Goal: Book appointment/travel/reservation

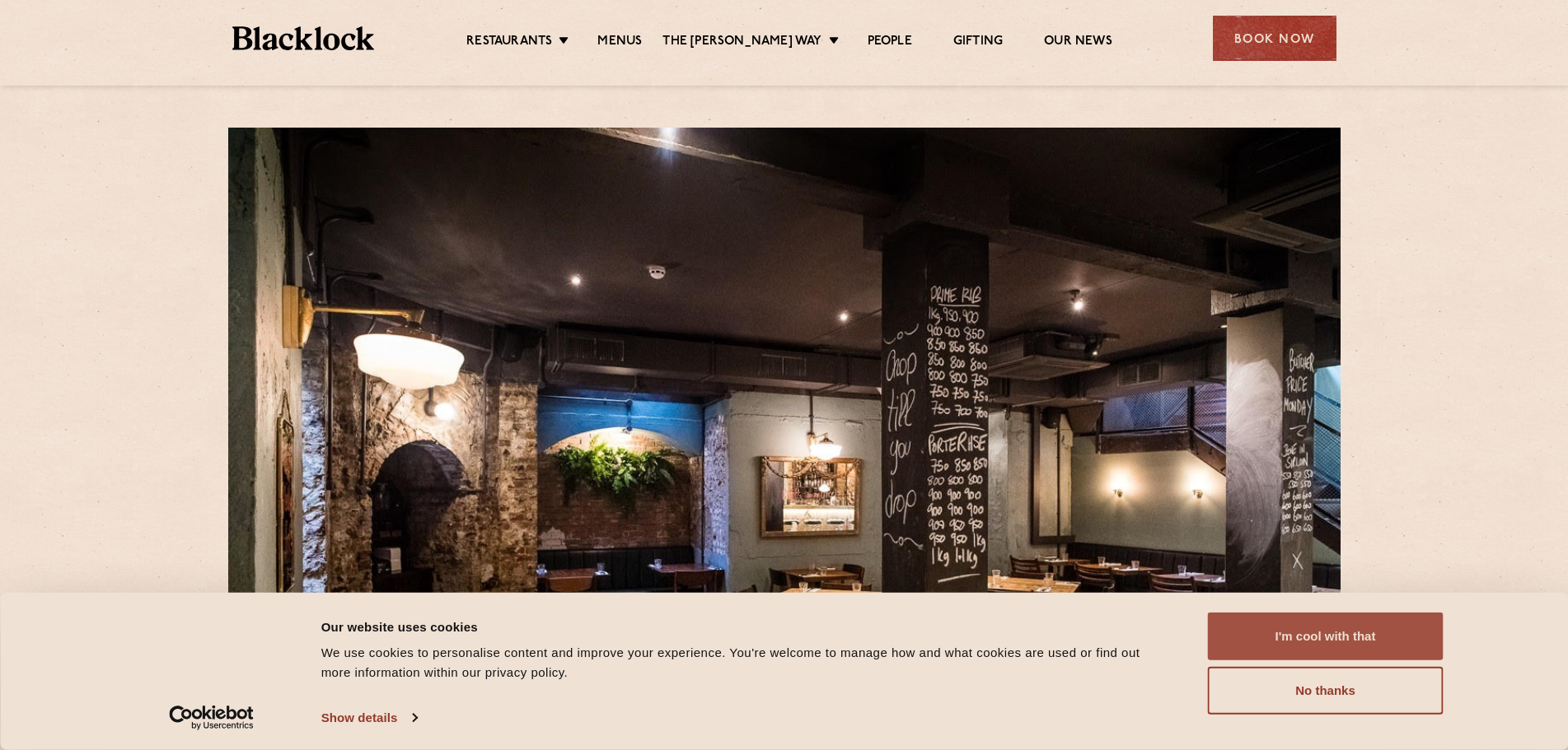
click at [1287, 639] on button "I'm cool with that" at bounding box center [1326, 636] width 235 height 48
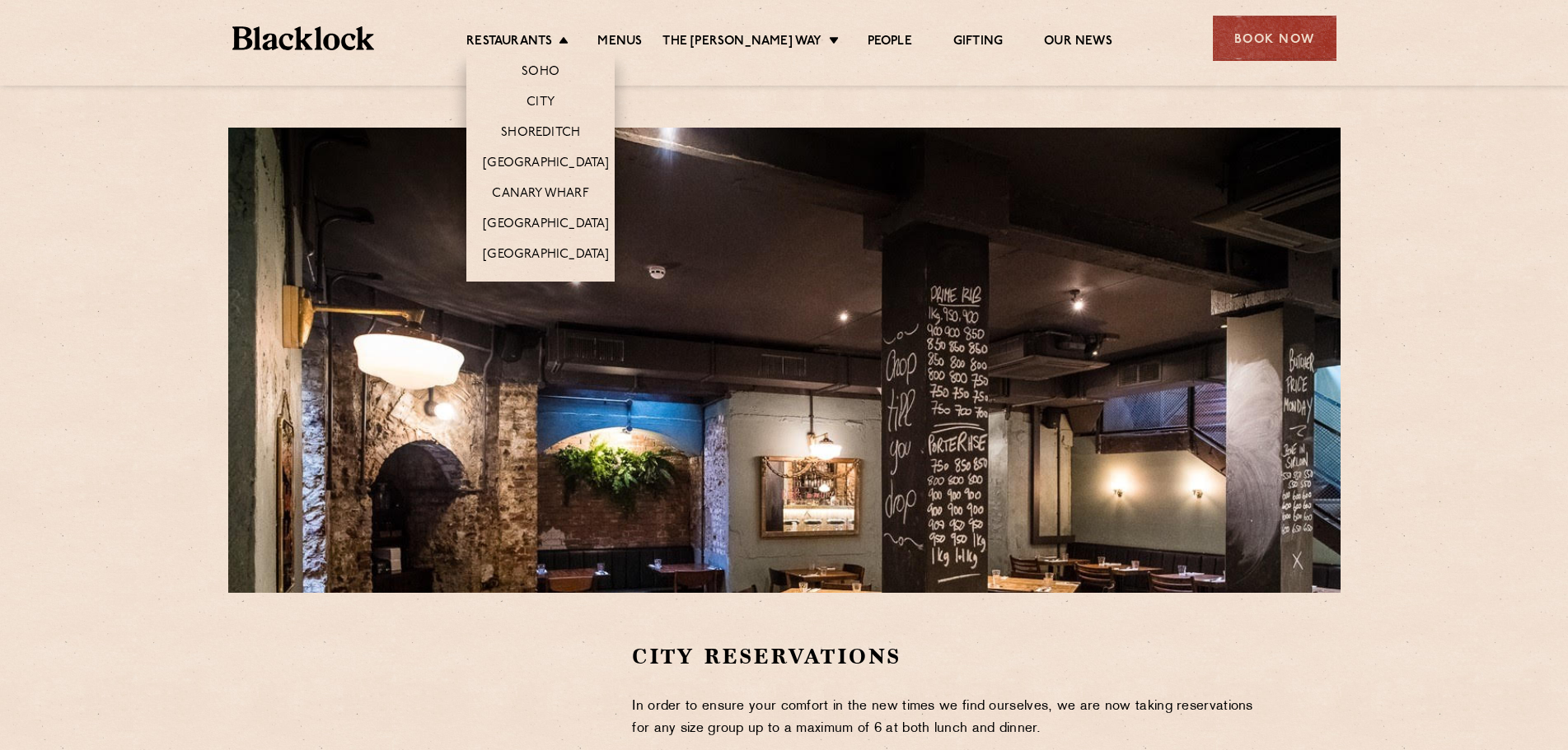
click at [573, 103] on li "City" at bounding box center [540, 101] width 148 height 30
click at [543, 99] on link "City" at bounding box center [540, 104] width 28 height 18
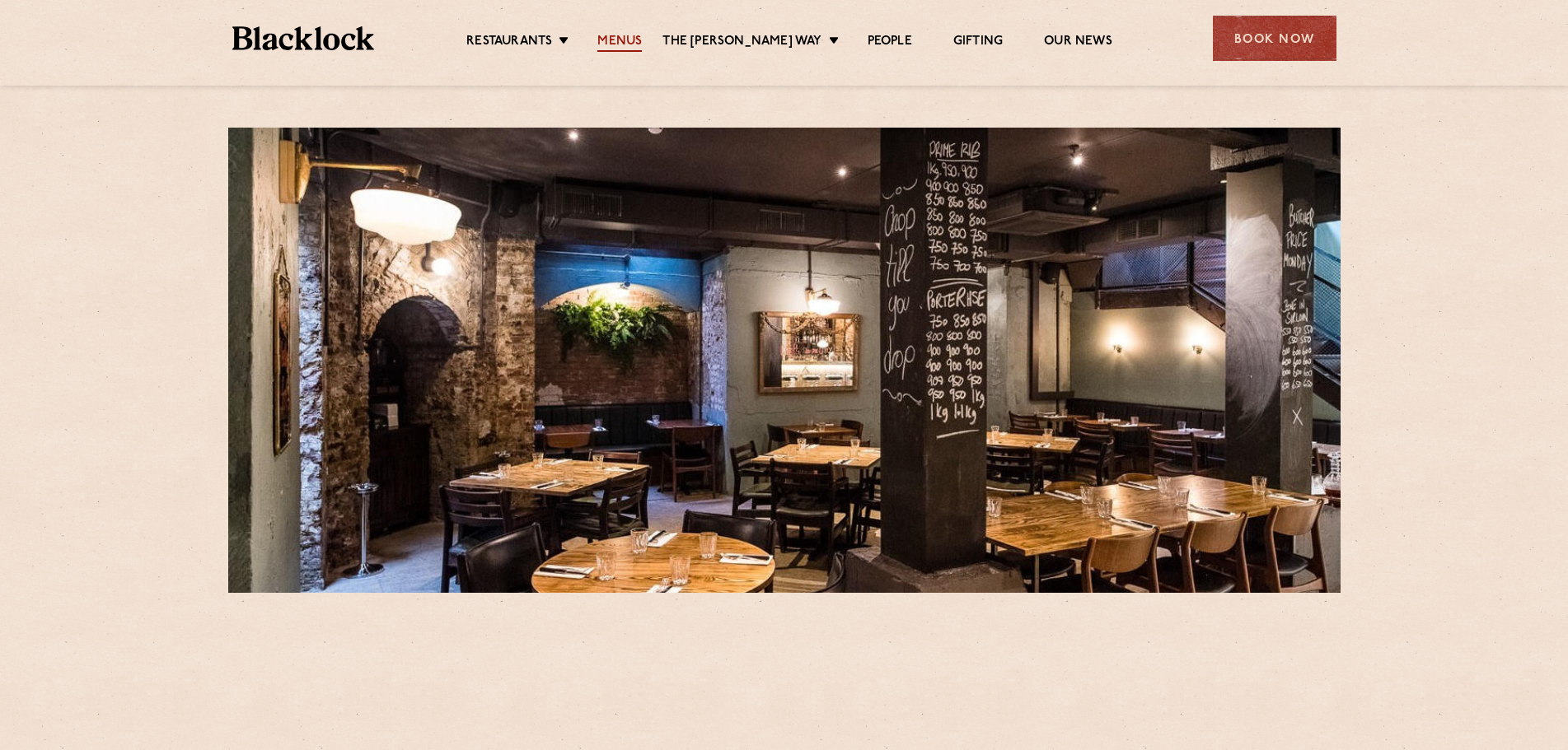
click at [634, 37] on link "Menus" at bounding box center [620, 43] width 44 height 18
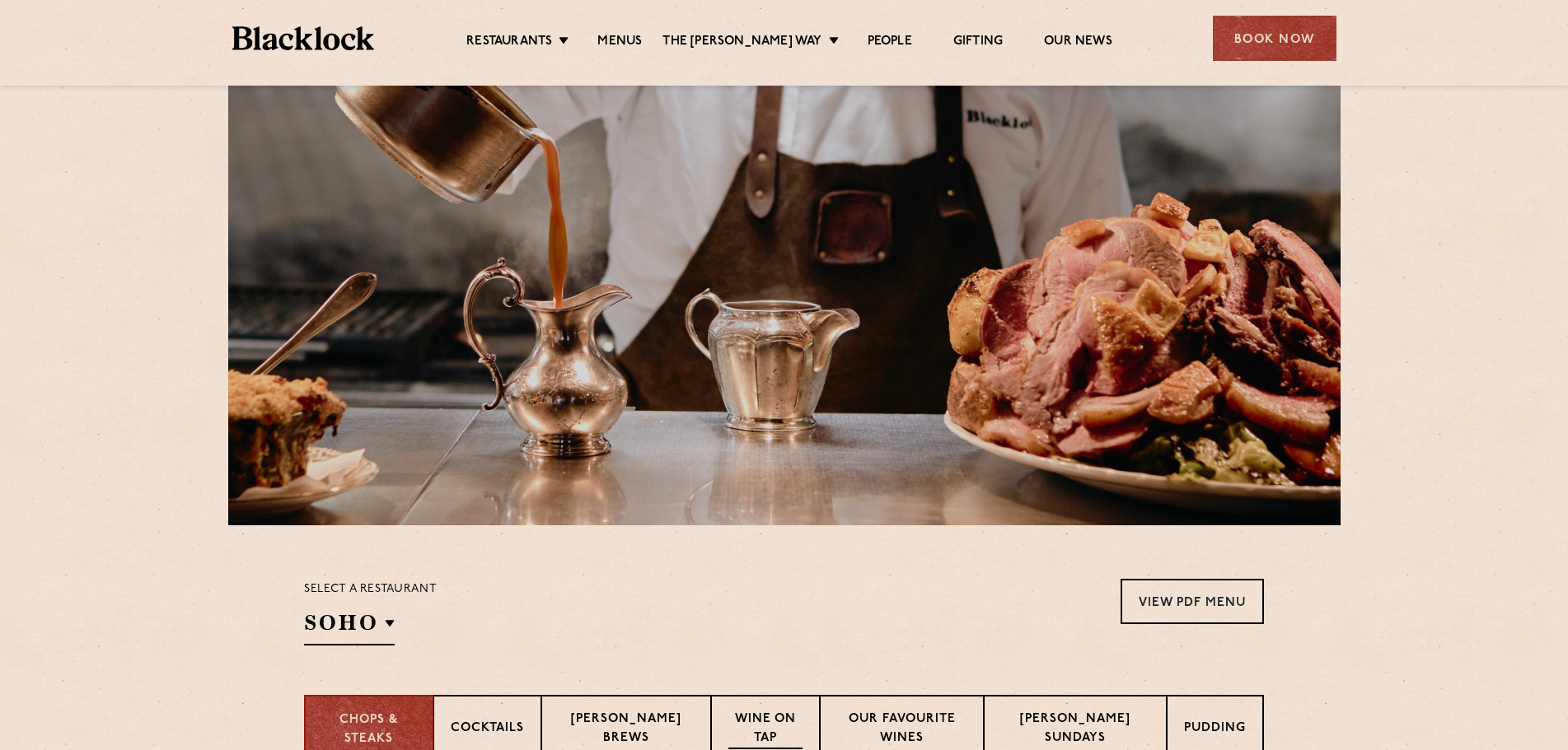
scroll to position [412, 0]
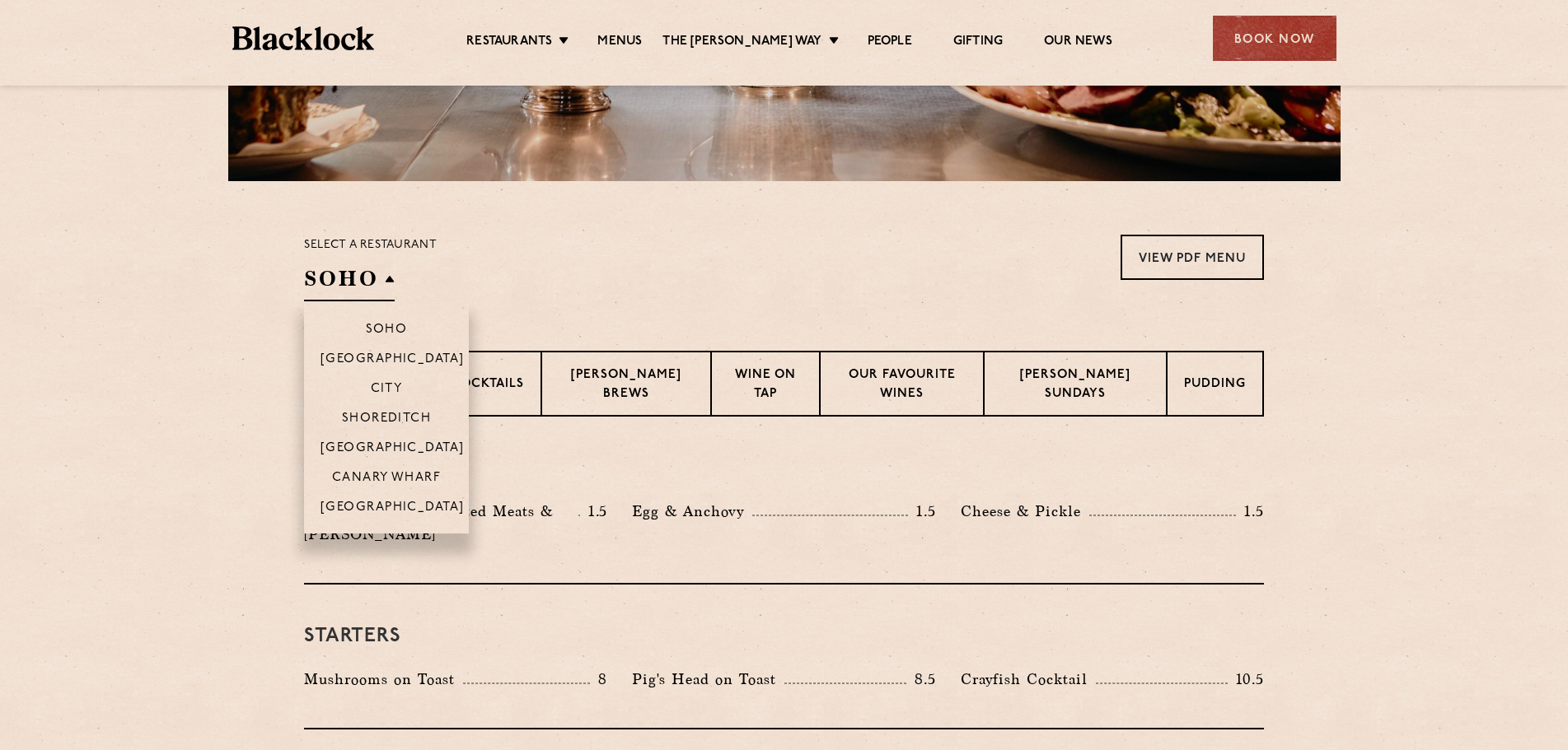
click at [374, 272] on h2 "SOHO" at bounding box center [350, 283] width 91 height 37
click at [388, 380] on li "City" at bounding box center [386, 388] width 165 height 30
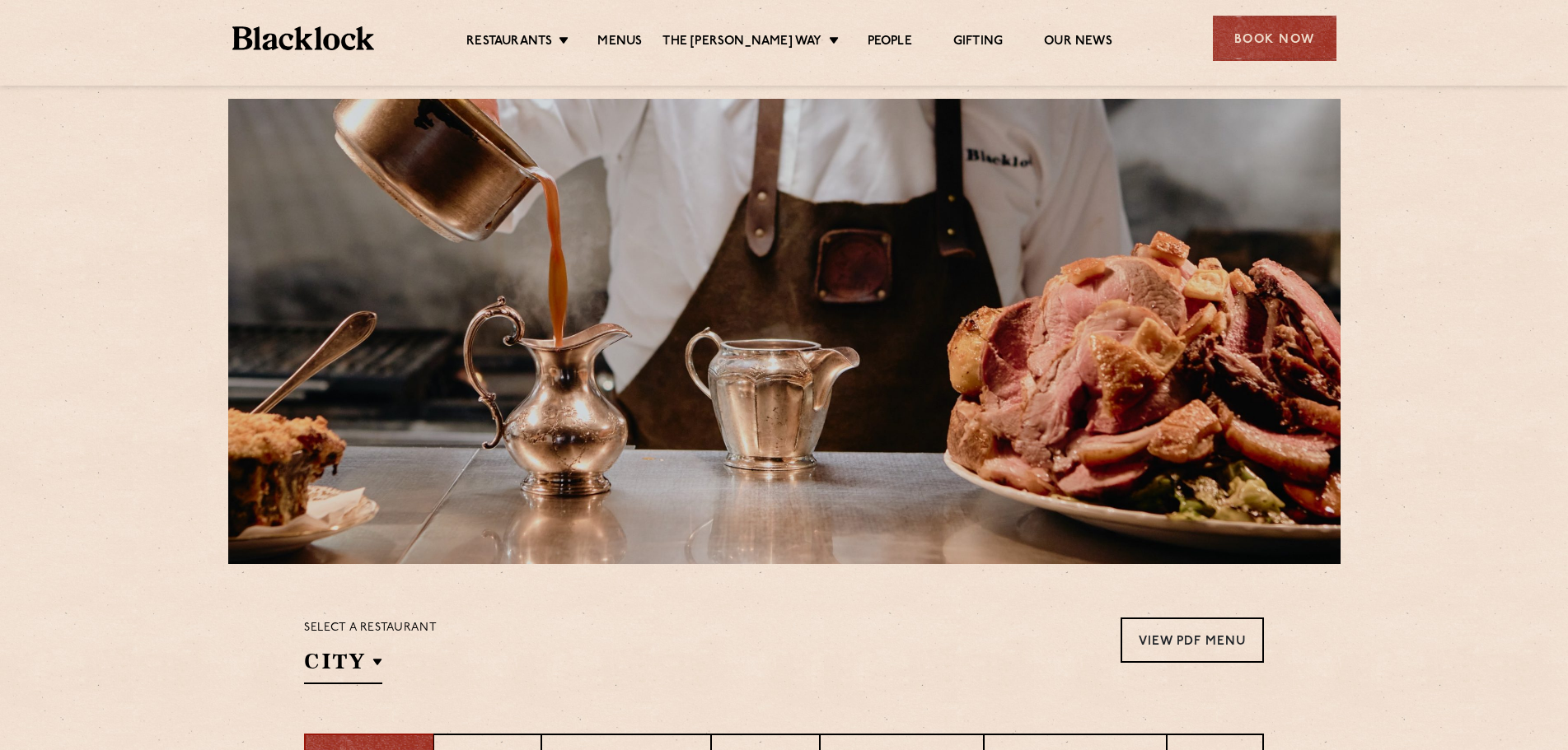
scroll to position [0, 0]
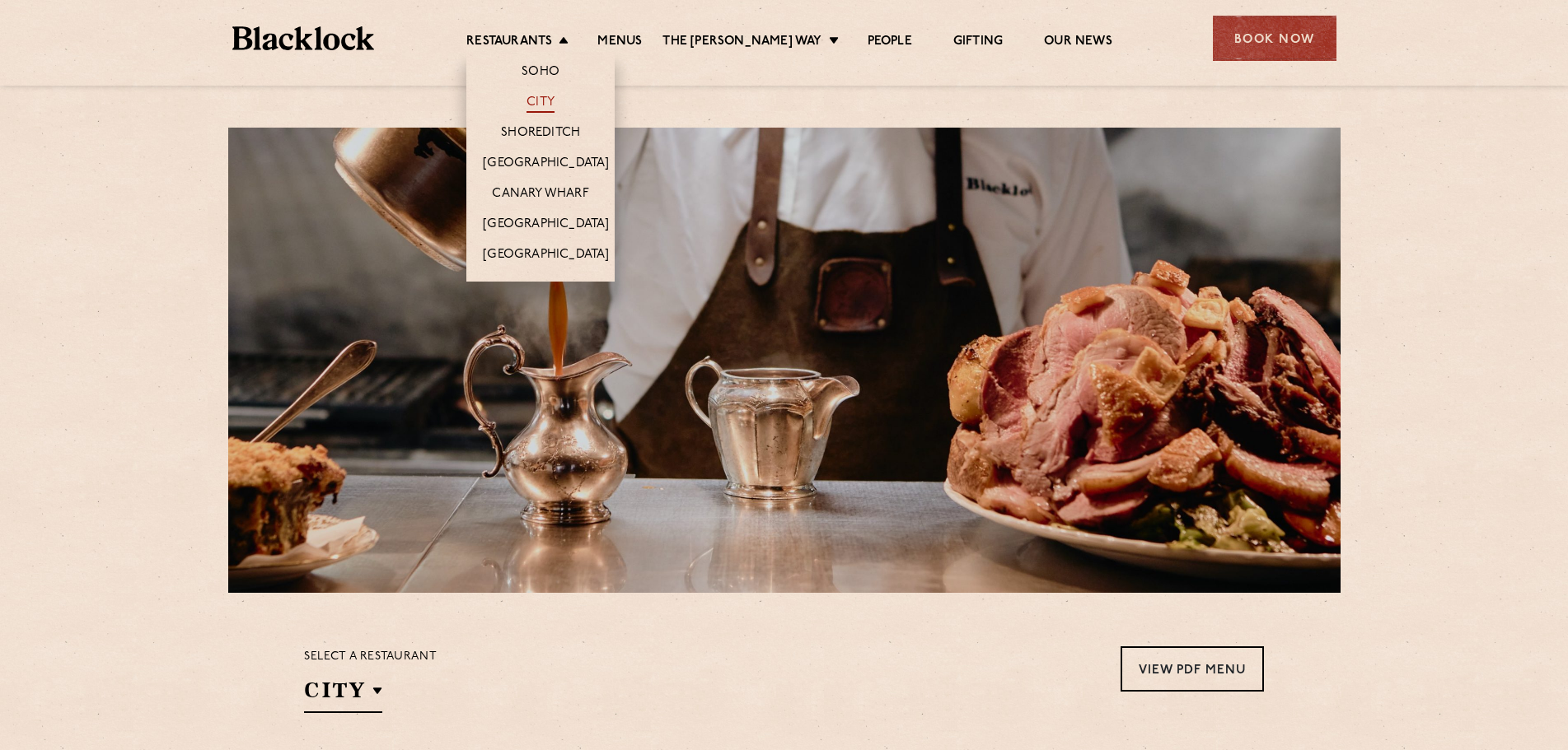
click at [553, 101] on link "City" at bounding box center [540, 104] width 28 height 18
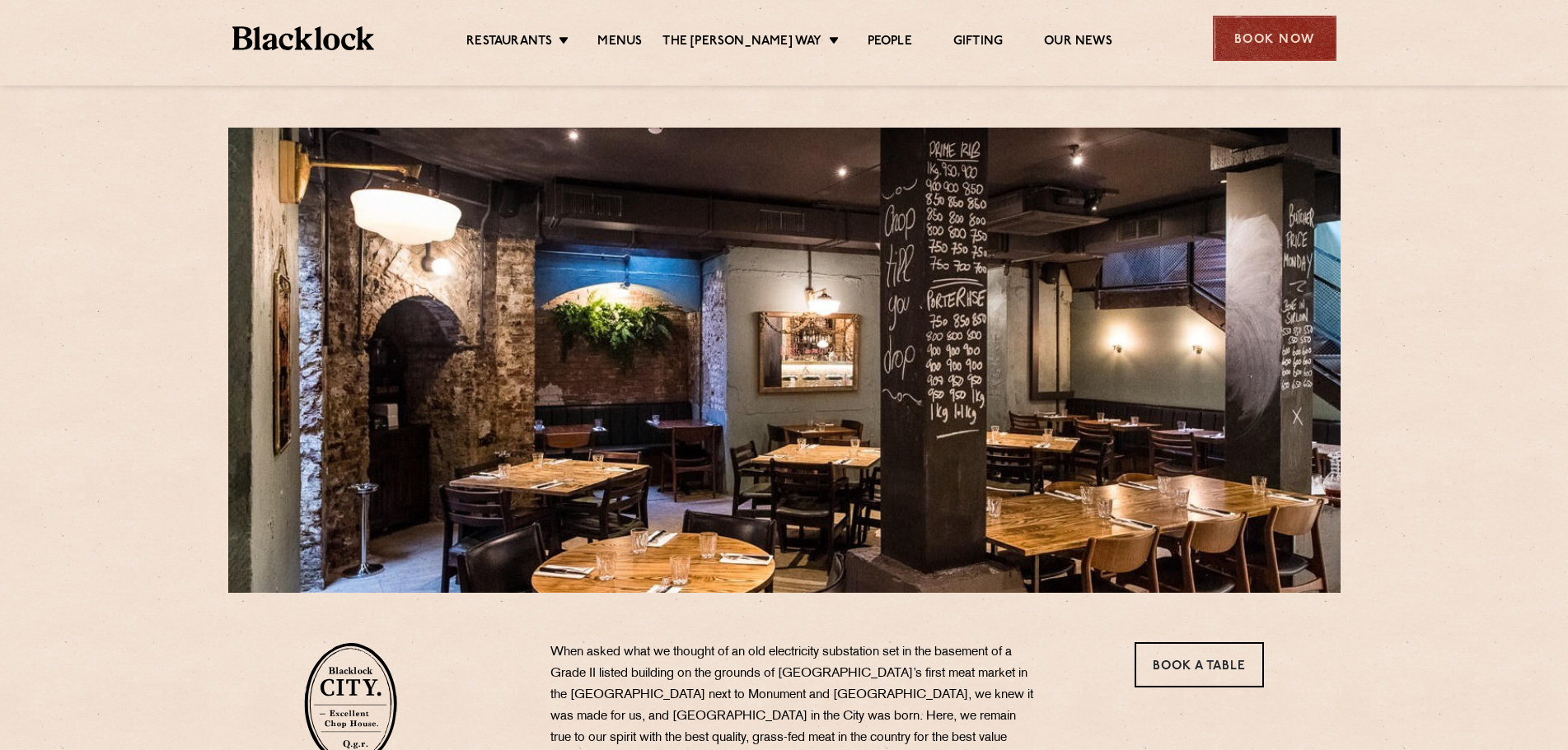
click at [1280, 38] on div "Book Now" at bounding box center [1275, 38] width 124 height 45
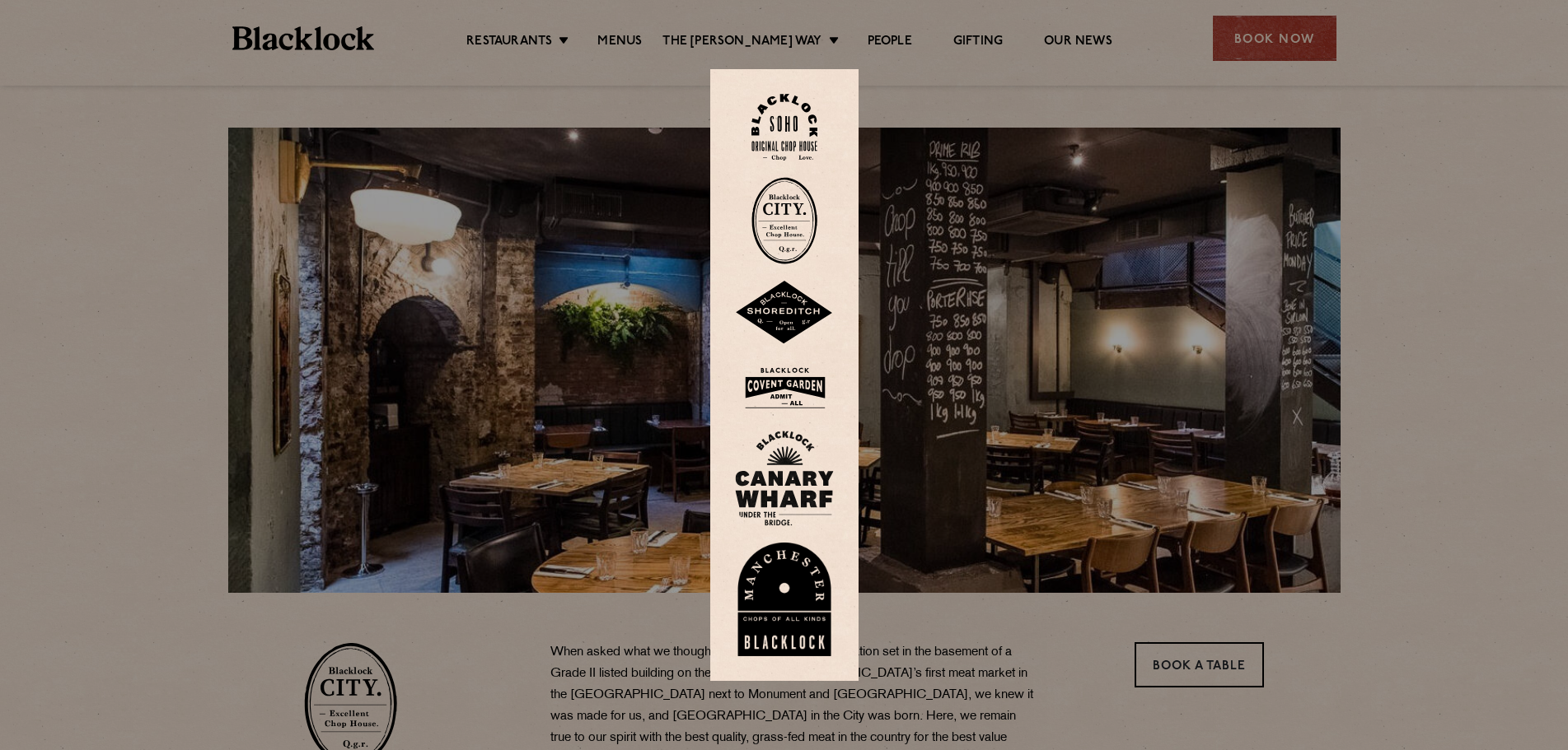
click at [798, 220] on img at bounding box center [784, 220] width 66 height 87
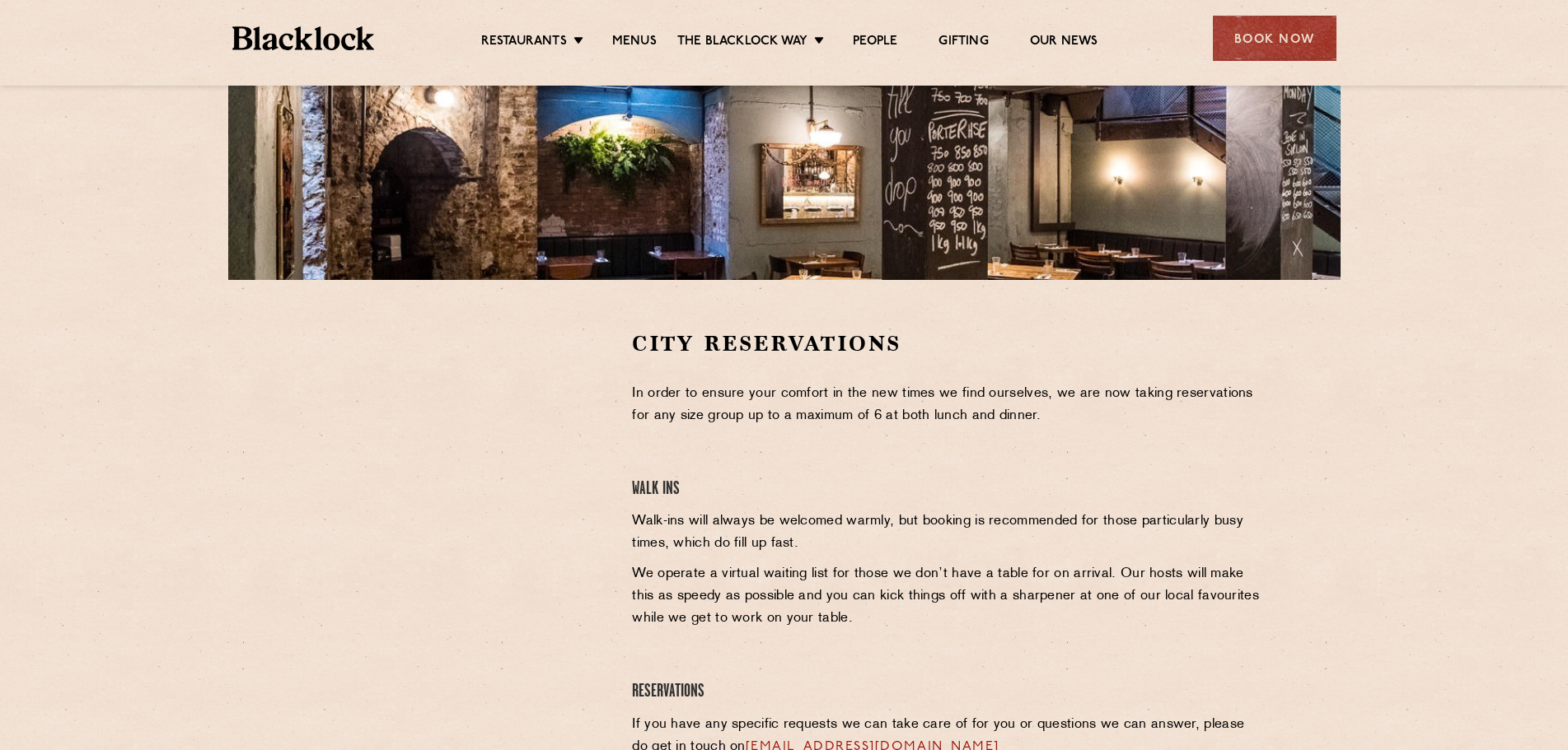
scroll to position [494, 0]
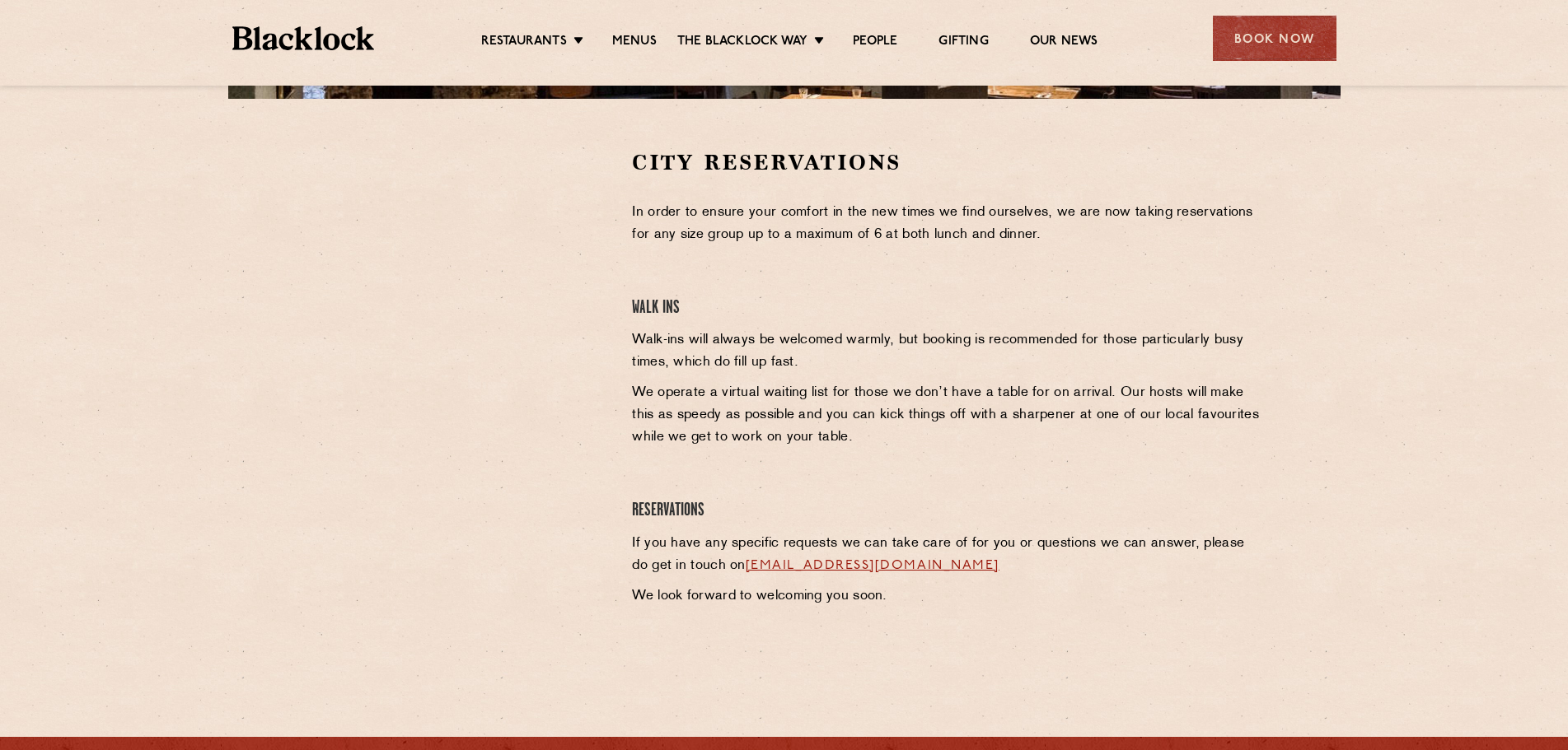
click at [718, 314] on h4 "Walk Ins" at bounding box center [947, 308] width 632 height 23
